Goal: Information Seeking & Learning: Learn about a topic

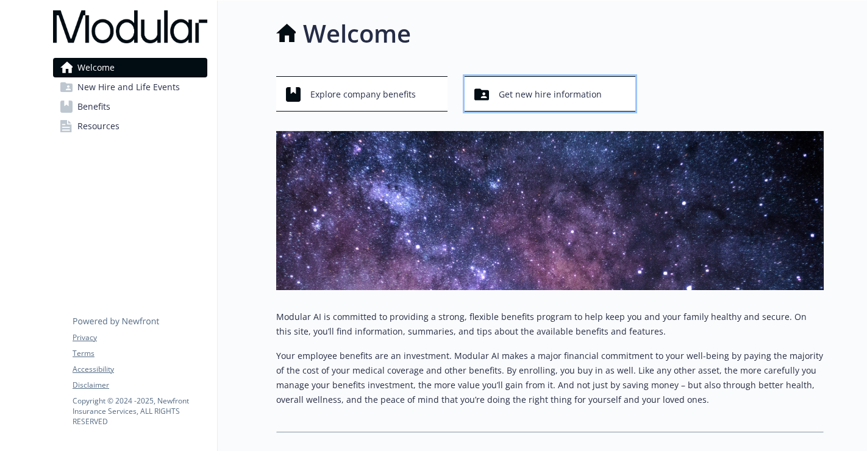
click at [530, 99] on span "Get new hire information" at bounding box center [550, 94] width 103 height 23
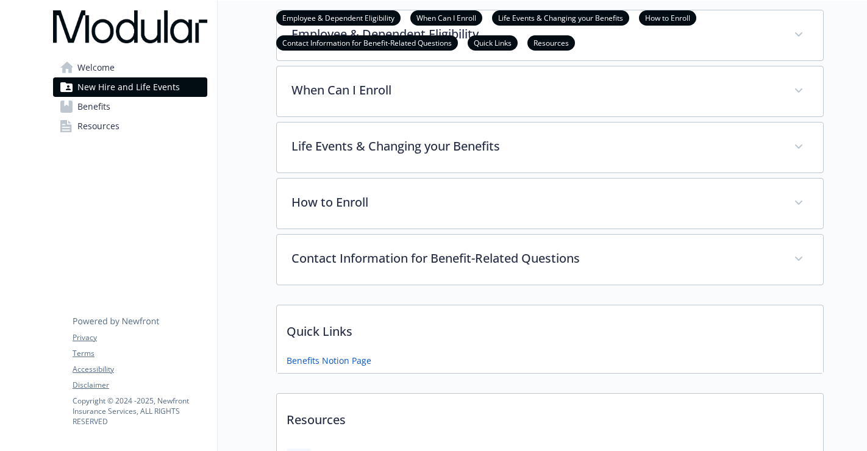
scroll to position [365, 0]
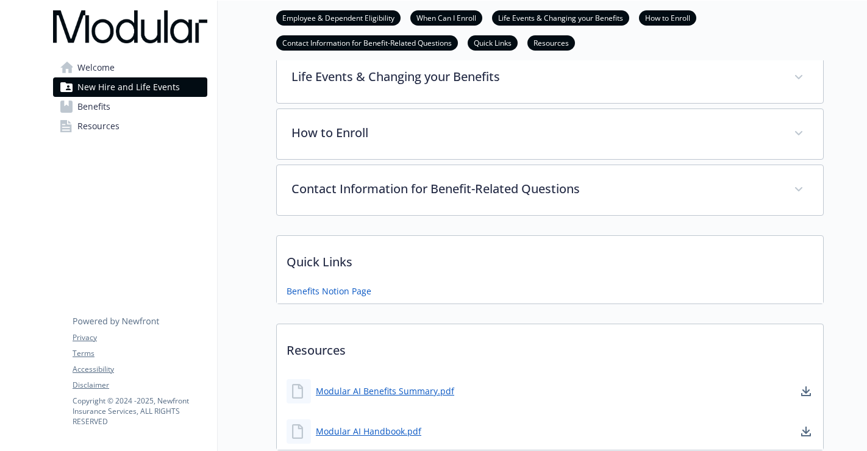
scroll to position [78, 0]
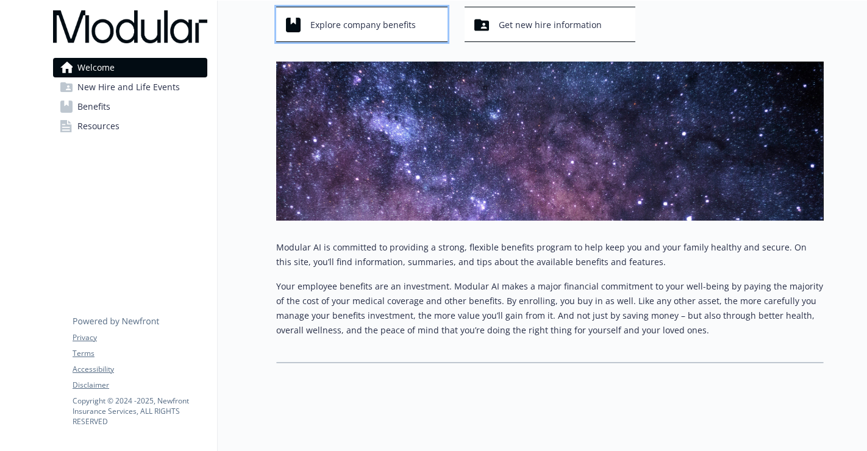
click at [388, 13] on span "Explore company benefits" at bounding box center [362, 24] width 105 height 23
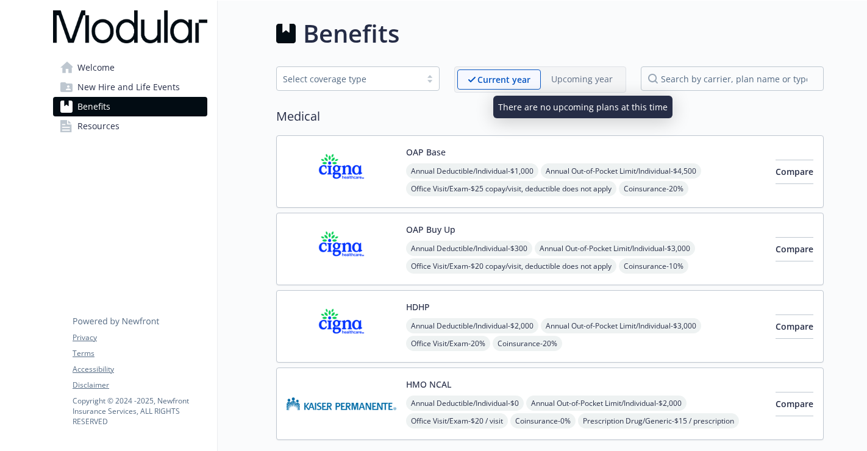
click at [600, 73] on p "Upcoming year" at bounding box center [582, 79] width 62 height 13
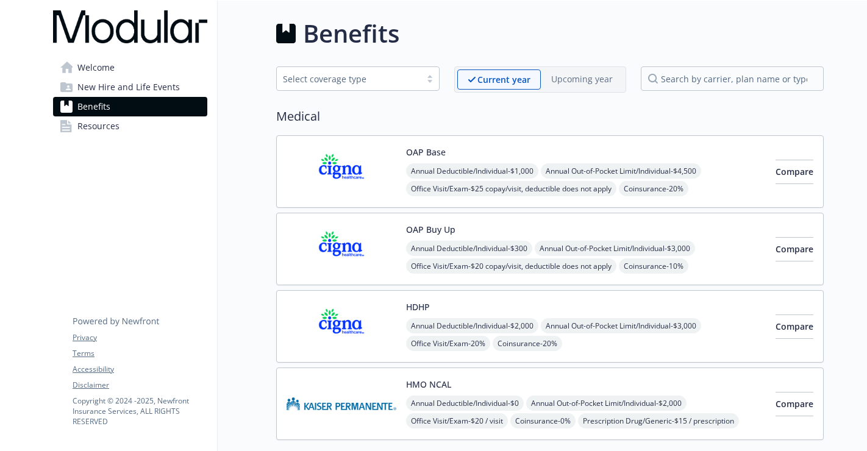
click at [94, 126] on span "Resources" at bounding box center [98, 126] width 42 height 20
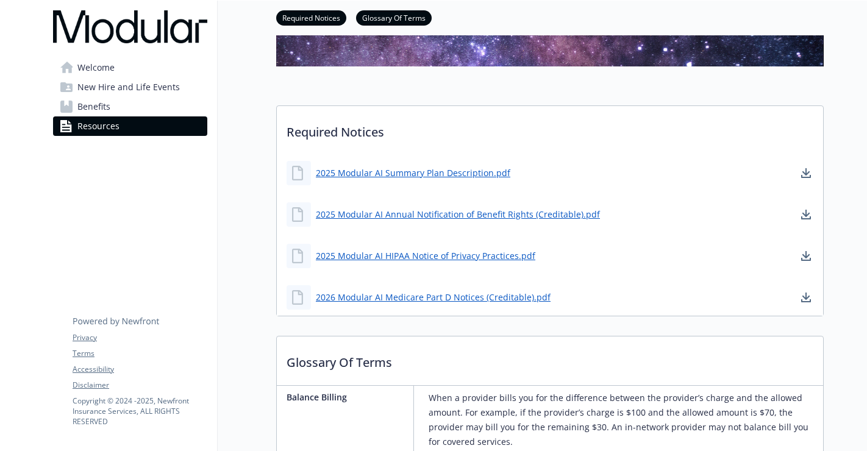
scroll to position [227, 0]
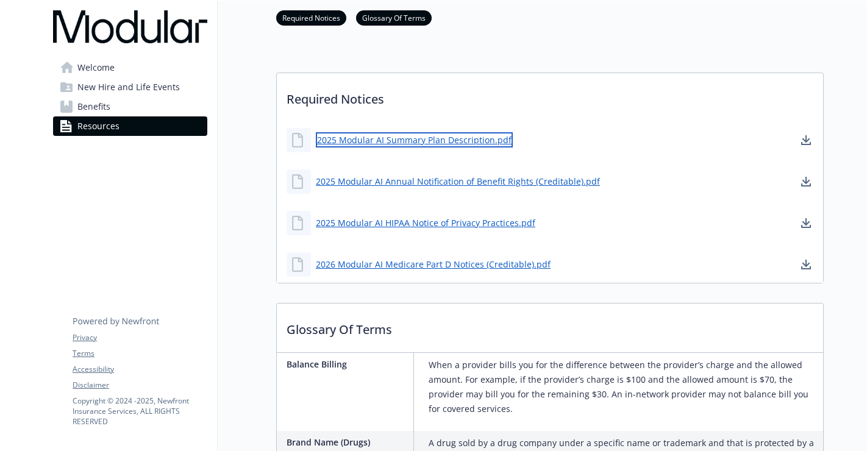
click at [382, 141] on link "2025 Modular AI Summary Plan Description.pdf" at bounding box center [414, 139] width 197 height 15
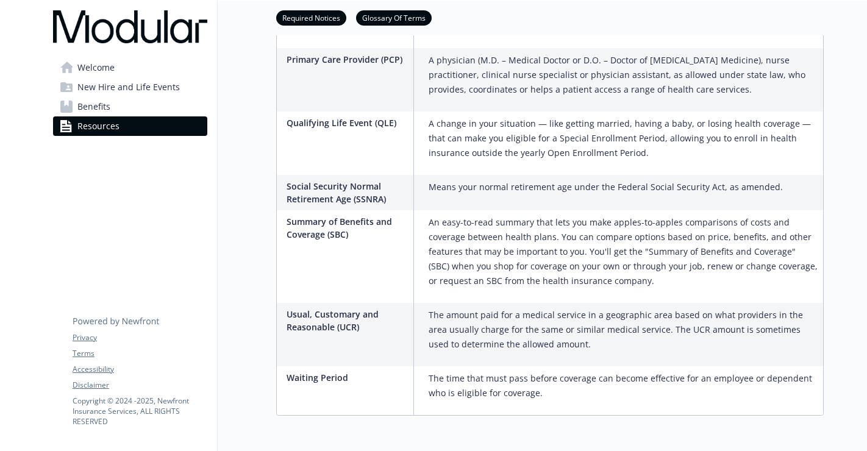
scroll to position [1963, 0]
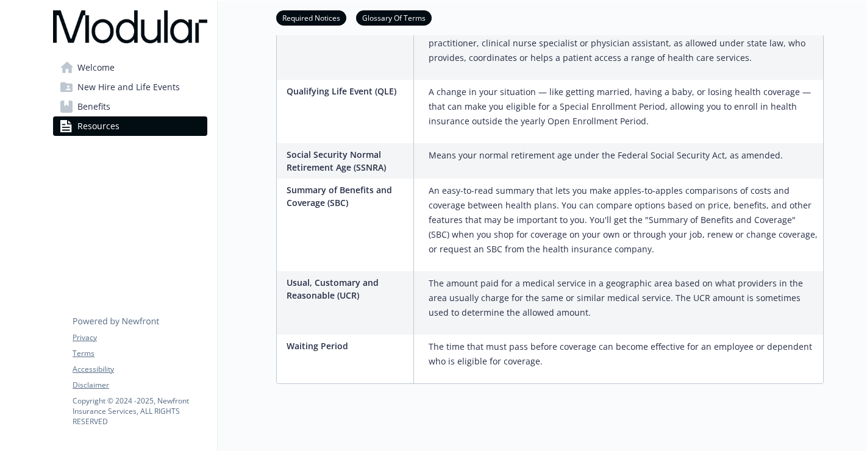
click at [109, 86] on span "New Hire and Life Events" at bounding box center [128, 87] width 102 height 20
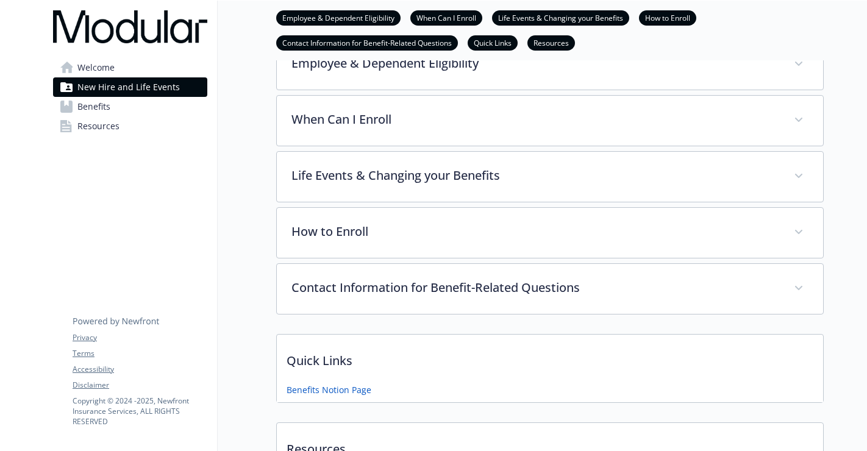
scroll to position [265, 0]
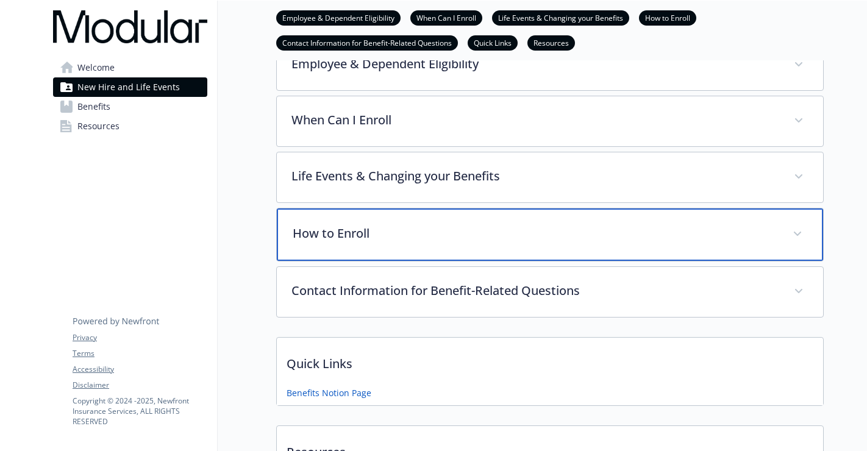
click at [337, 231] on p "How to Enroll" at bounding box center [535, 233] width 485 height 18
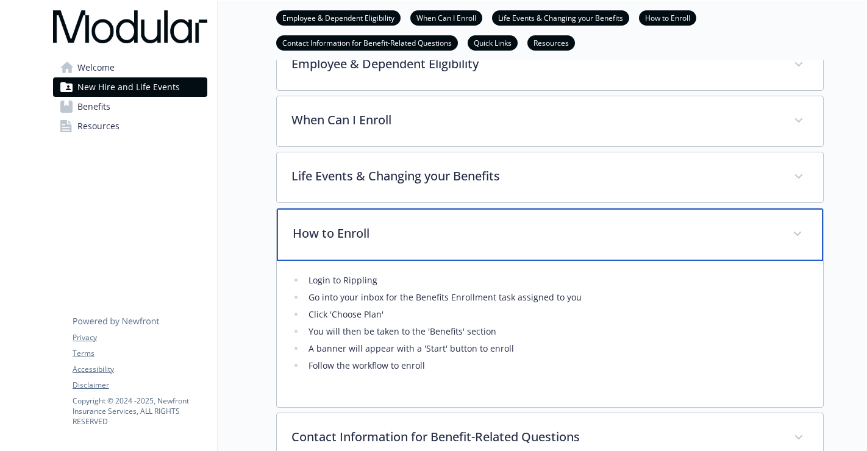
click at [337, 231] on p "How to Enroll" at bounding box center [535, 233] width 485 height 18
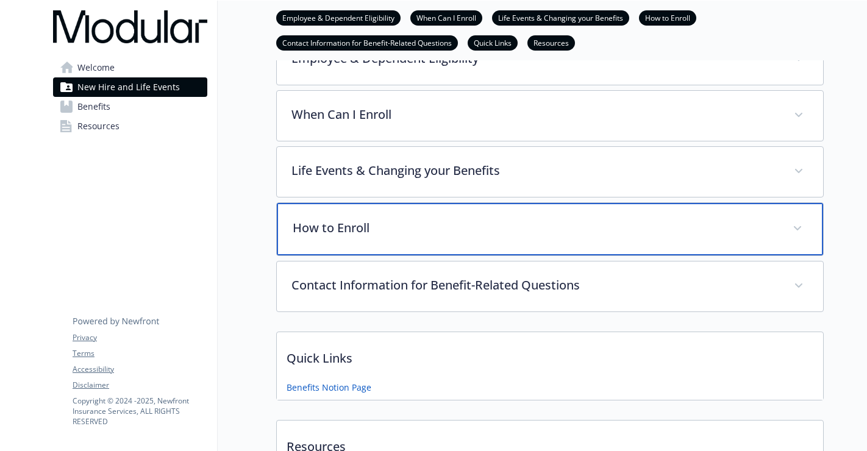
scroll to position [296, 0]
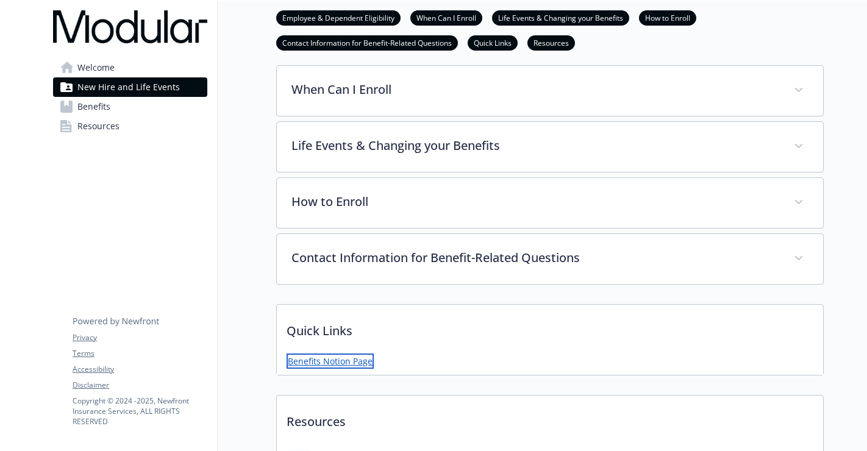
click at [335, 364] on link "Benefits Notion Page" at bounding box center [330, 361] width 87 height 15
click at [239, 247] on div "New Hire and Life Events Employee & Dependent Eligibility When Can I Enroll Lif…" at bounding box center [521, 119] width 606 height 829
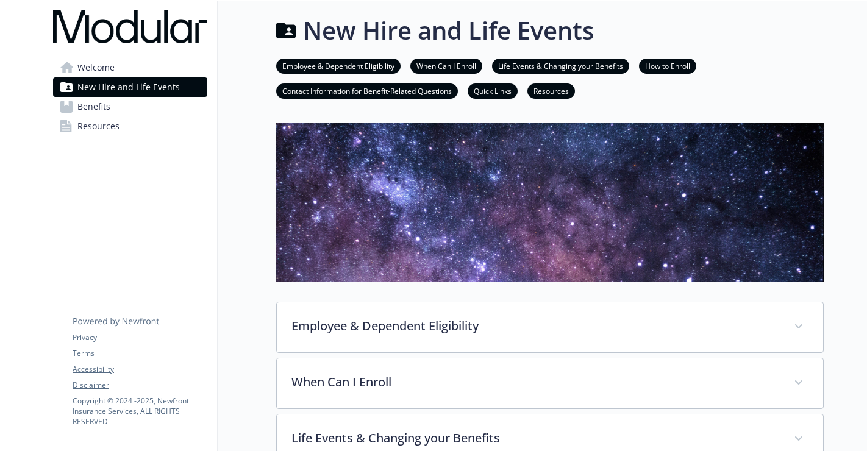
scroll to position [0, 0]
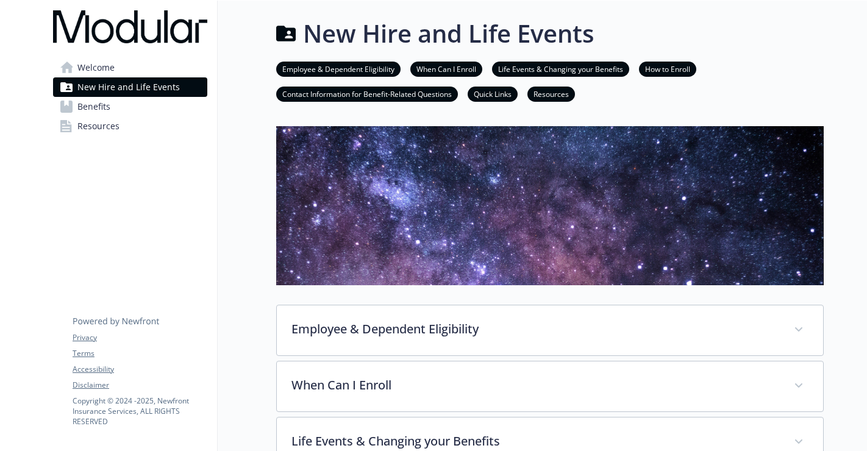
click at [97, 65] on span "Welcome" at bounding box center [95, 68] width 37 height 20
